Goal: Task Accomplishment & Management: Manage account settings

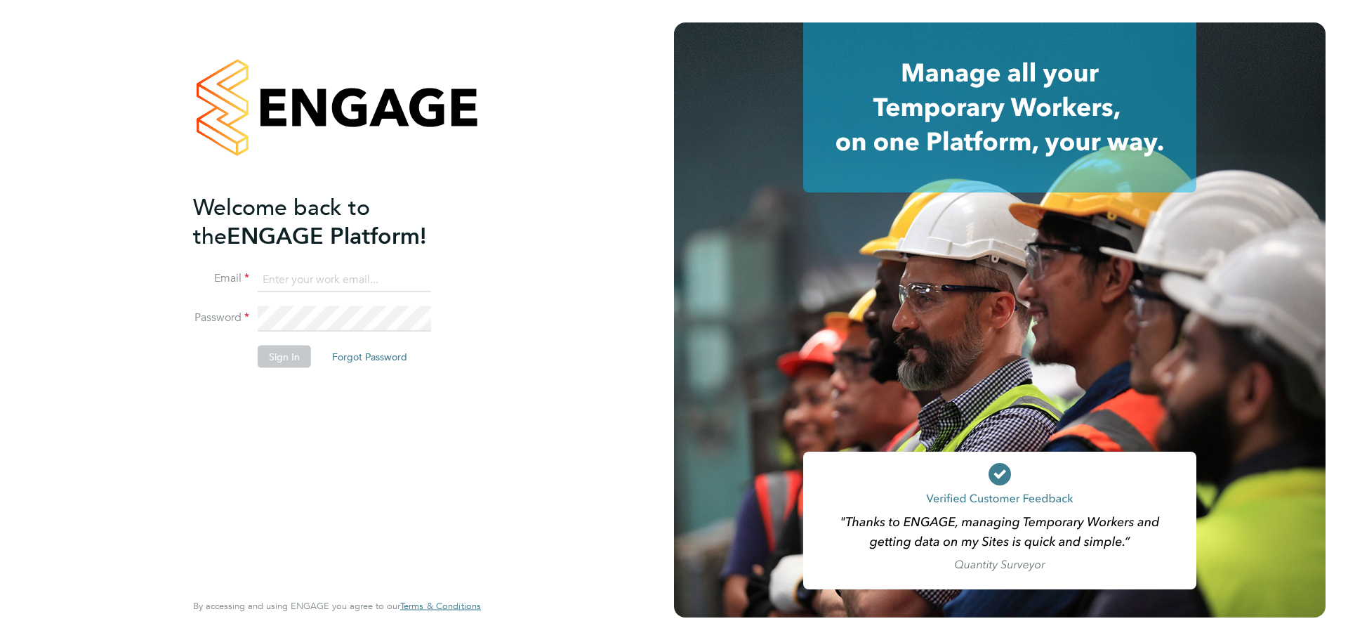
click at [307, 286] on input at bounding box center [344, 279] width 173 height 25
click at [280, 275] on input at bounding box center [344, 279] width 173 height 25
type input "[PERSON_NAME][EMAIL_ADDRESS][DOMAIN_NAME]"
click at [292, 348] on button "Sign In" at bounding box center [284, 356] width 53 height 22
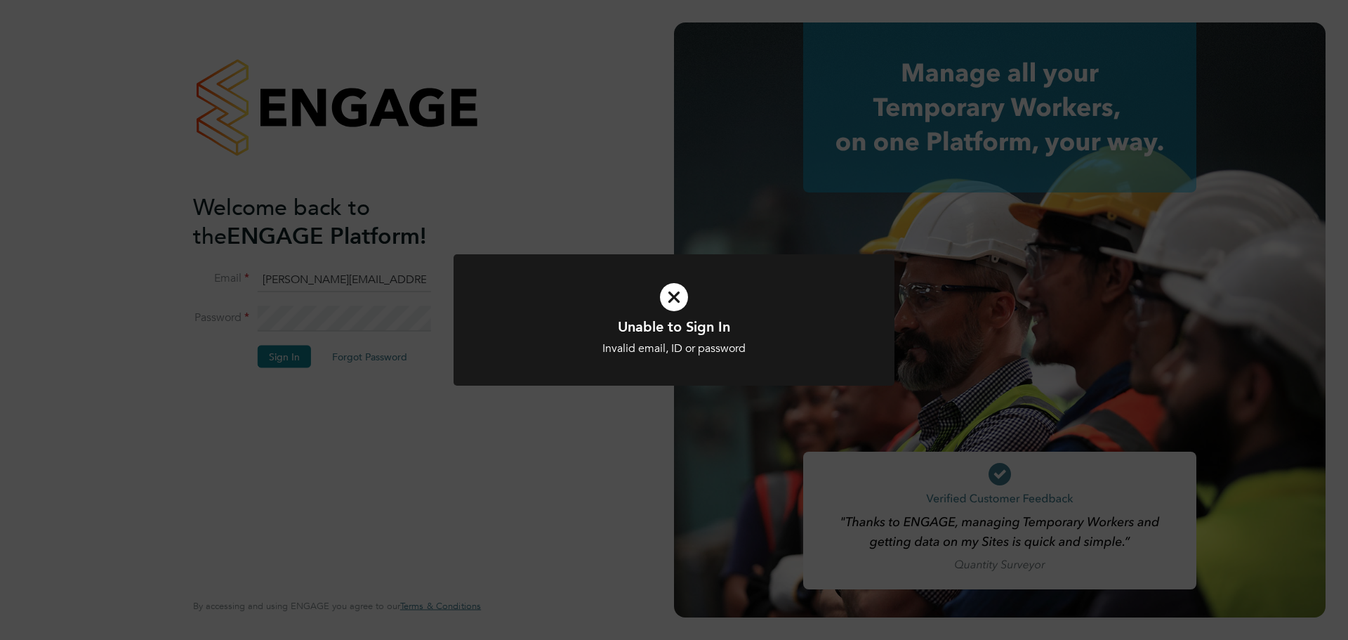
drag, startPoint x: 353, startPoint y: 511, endPoint x: 357, endPoint y: 473, distance: 38.2
click at [354, 510] on div "Unable to Sign In Invalid email, ID or password Cancel Okay" at bounding box center [674, 320] width 1348 height 640
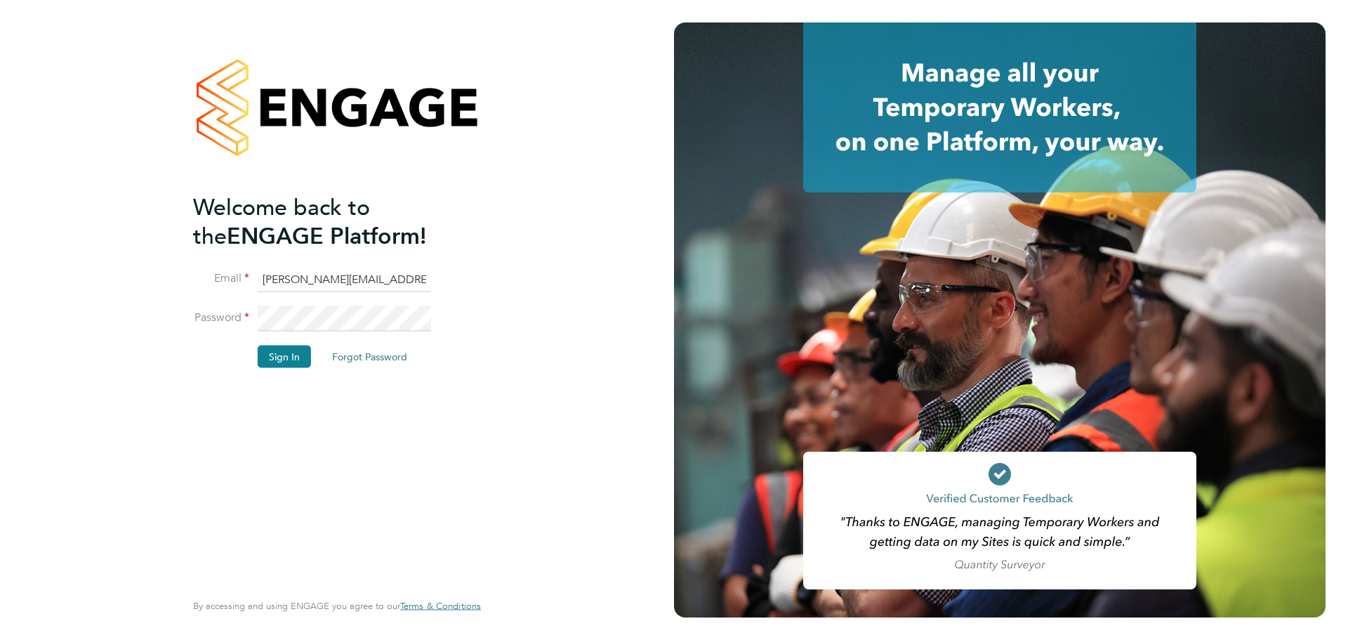
click at [347, 350] on button "Forgot Password" at bounding box center [370, 356] width 98 height 22
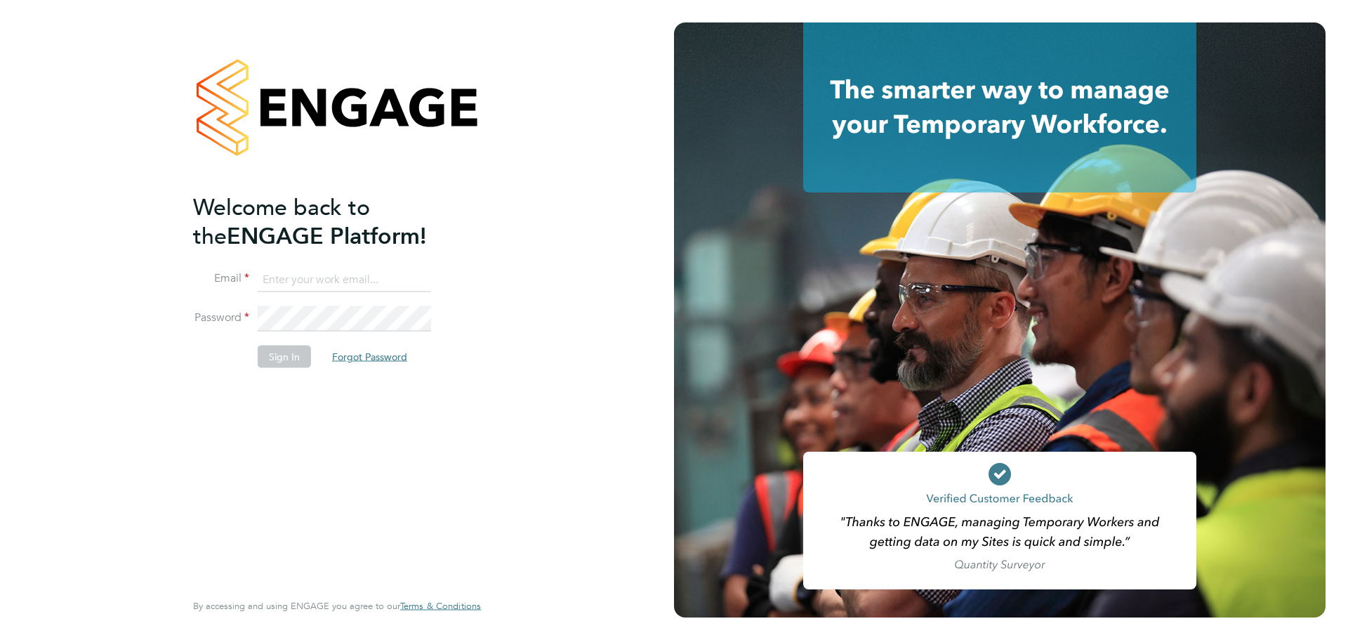
click at [376, 360] on button "Forgot Password" at bounding box center [370, 356] width 98 height 22
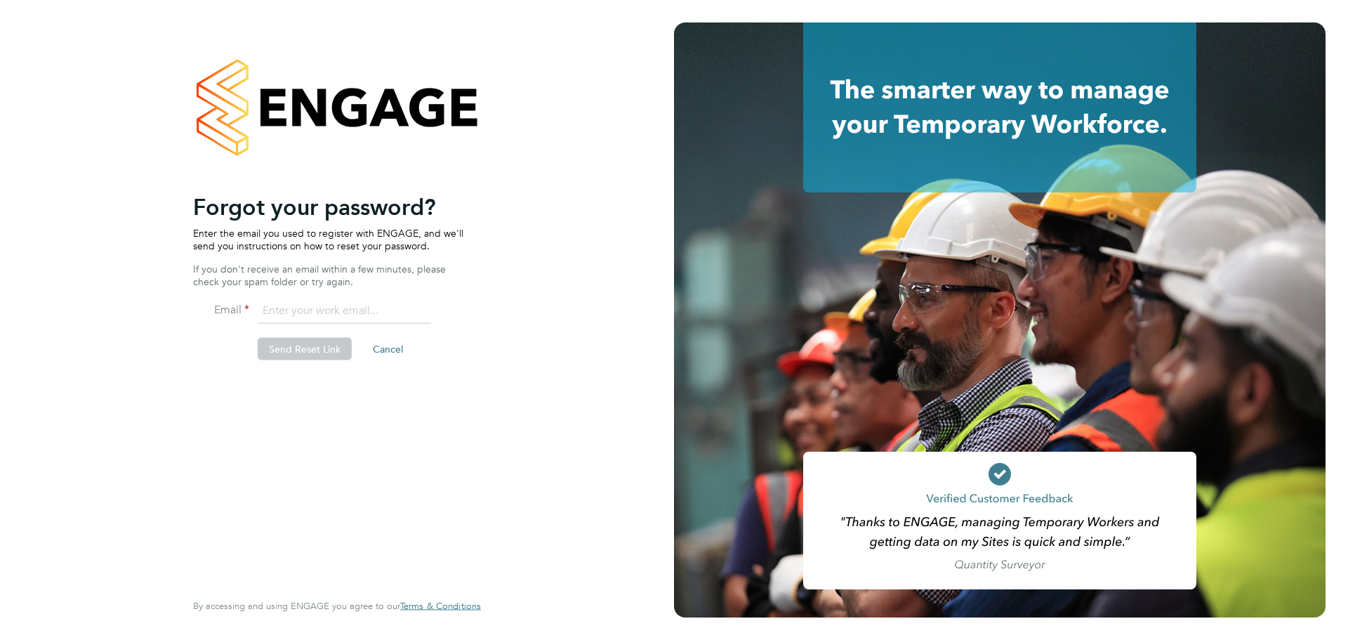
click at [320, 315] on input "email" at bounding box center [344, 310] width 173 height 25
click at [409, 310] on input "[PERSON_NAME][EMAIL_ADDRESS][DOMAIN_NAME],ujk" at bounding box center [344, 310] width 173 height 25
click at [401, 311] on input "[PERSON_NAME][EMAIL_ADDRESS][DOMAIN_NAME],[GEOGRAPHIC_DATA]" at bounding box center [344, 310] width 173 height 25
type input "[PERSON_NAME][EMAIL_ADDRESS][DOMAIN_NAME]"
click at [318, 350] on button "Send Reset Link" at bounding box center [305, 349] width 94 height 22
